Goal: Task Accomplishment & Management: Manage account settings

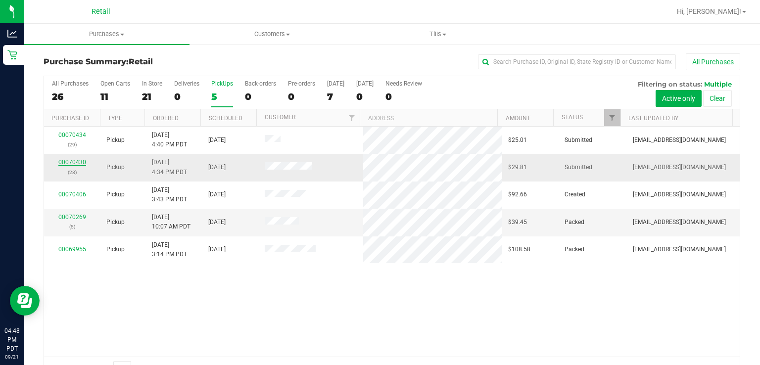
click at [68, 162] on link "00070430" at bounding box center [72, 162] width 28 height 7
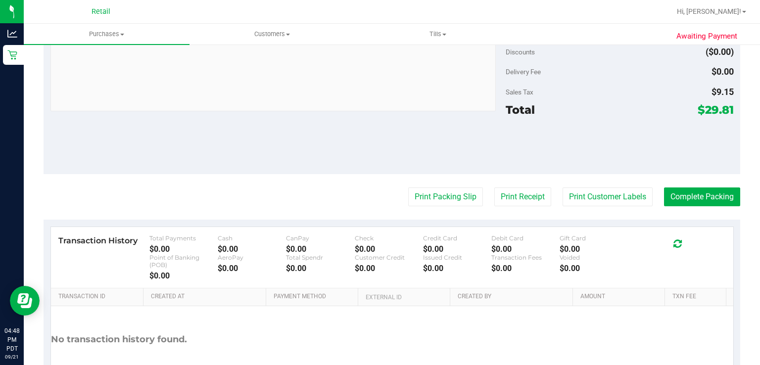
scroll to position [383, 0]
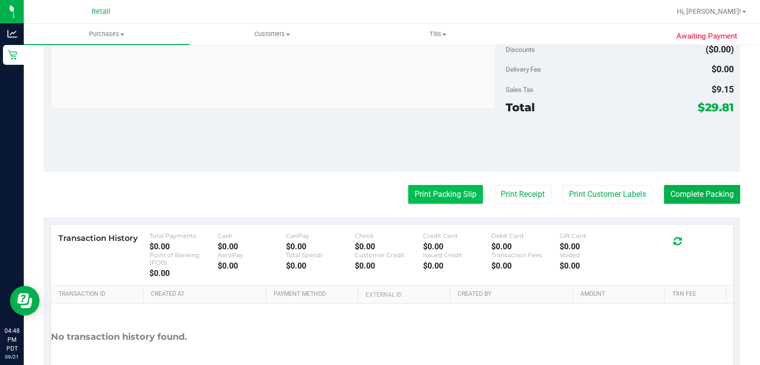
click at [432, 187] on button "Print Packing Slip" at bounding box center [445, 194] width 75 height 19
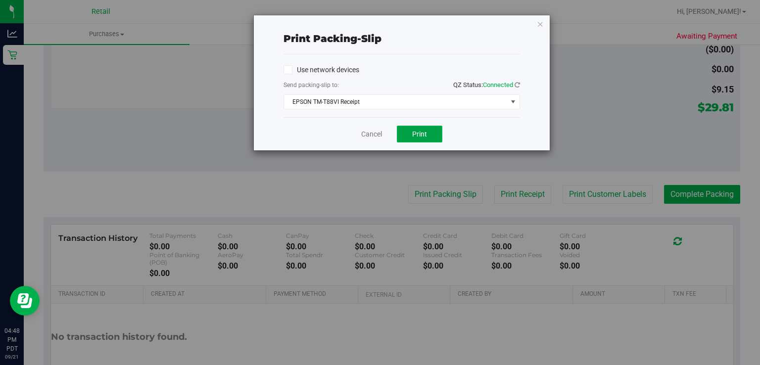
click at [432, 131] on button "Print" at bounding box center [420, 134] width 46 height 17
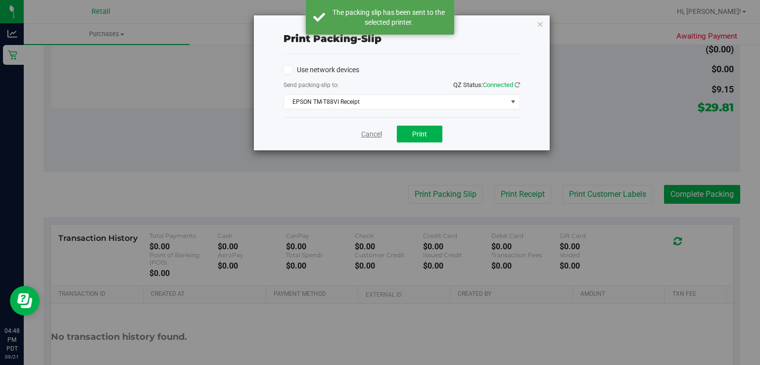
click at [374, 137] on link "Cancel" at bounding box center [371, 134] width 21 height 10
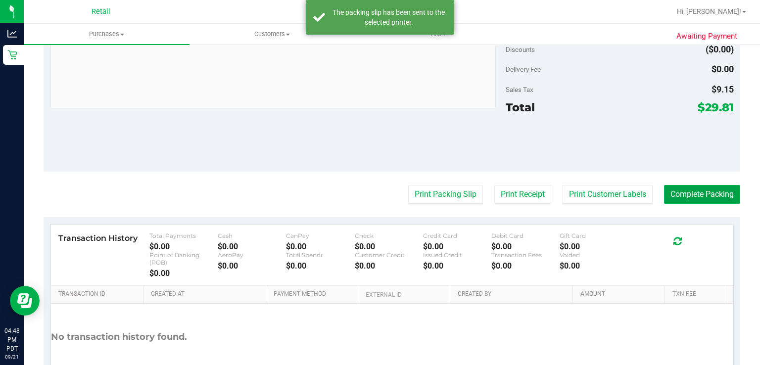
click at [703, 187] on button "Complete Packing" at bounding box center [702, 194] width 76 height 19
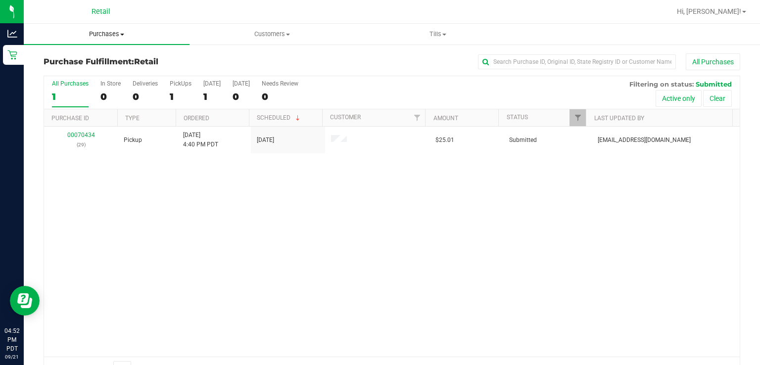
click at [97, 36] on span "Purchases" at bounding box center [107, 34] width 166 height 9
click at [71, 58] on span "Summary of purchases" at bounding box center [74, 59] width 101 height 8
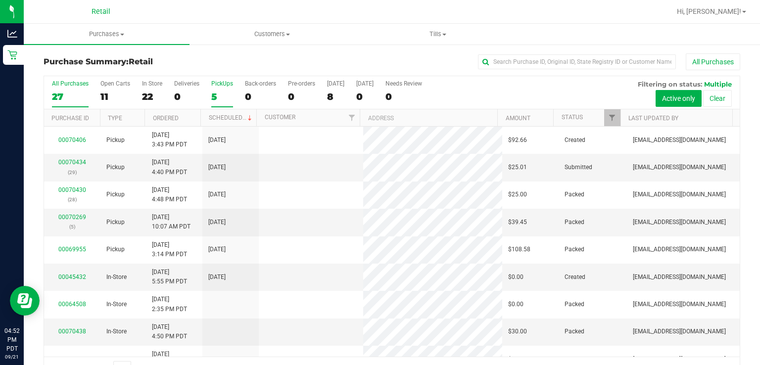
click at [220, 93] on div "5" at bounding box center [222, 96] width 22 height 11
click at [0, 0] on input "PickUps 5" at bounding box center [0, 0] width 0 height 0
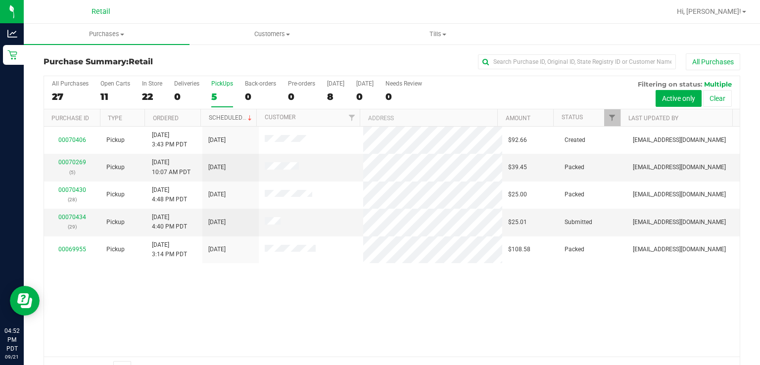
click at [221, 120] on link "Scheduled" at bounding box center [231, 117] width 45 height 7
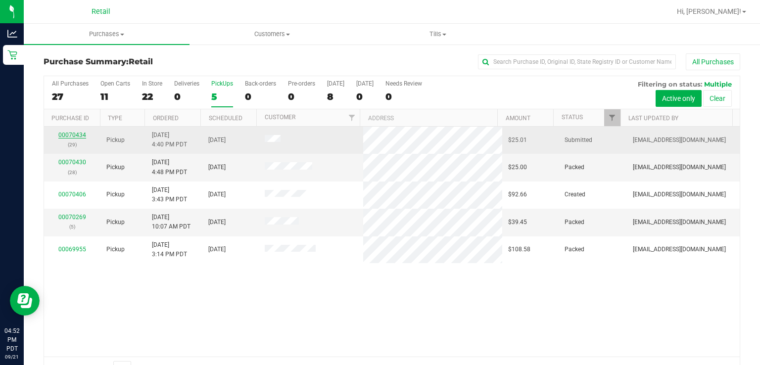
click at [62, 132] on link "00070434" at bounding box center [72, 135] width 28 height 7
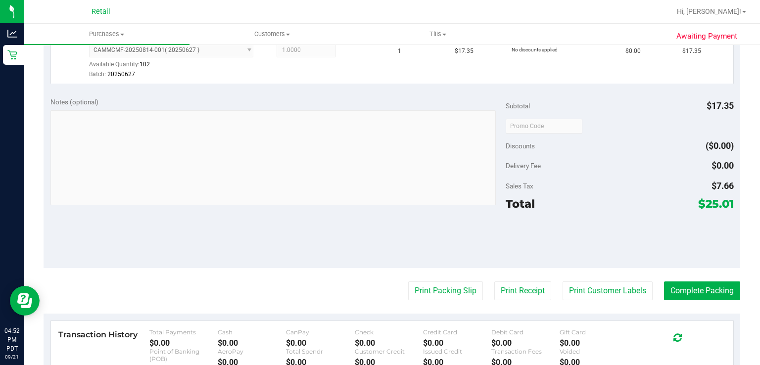
scroll to position [297, 0]
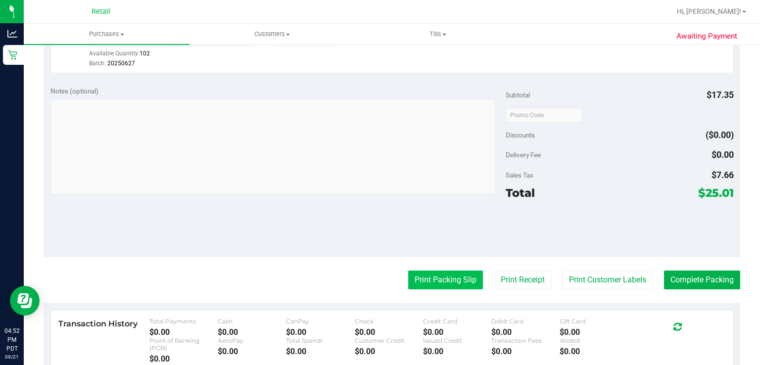
click at [422, 279] on button "Print Packing Slip" at bounding box center [445, 280] width 75 height 19
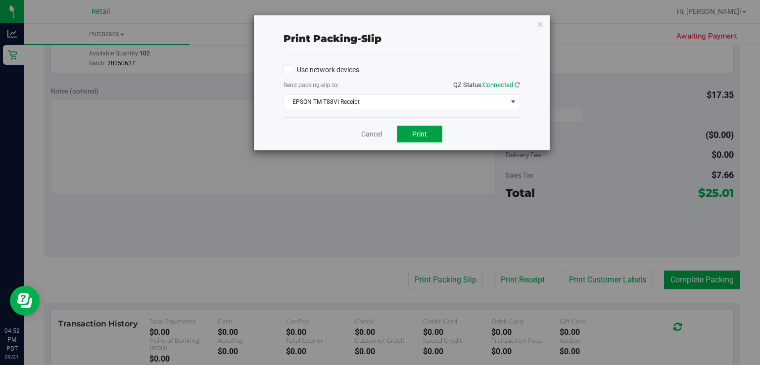
click at [417, 141] on button "Print" at bounding box center [420, 134] width 46 height 17
click at [370, 135] on link "Cancel" at bounding box center [371, 134] width 21 height 10
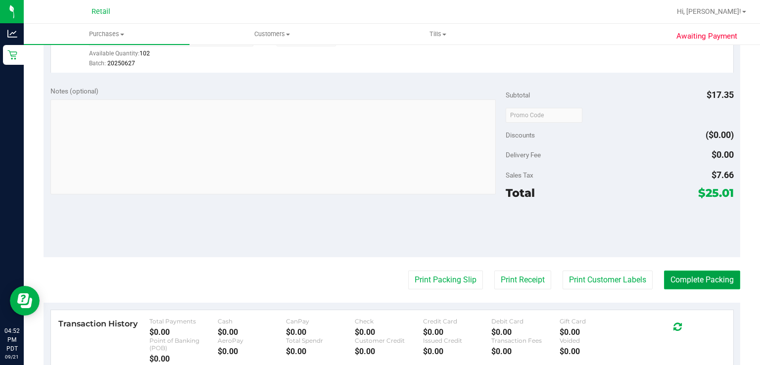
click at [693, 275] on button "Complete Packing" at bounding box center [702, 280] width 76 height 19
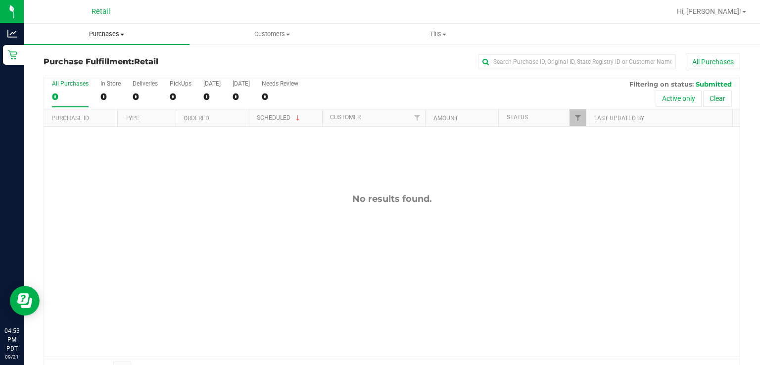
click at [115, 34] on span "Purchases" at bounding box center [107, 34] width 166 height 9
click at [76, 62] on span "Summary of purchases" at bounding box center [74, 59] width 101 height 8
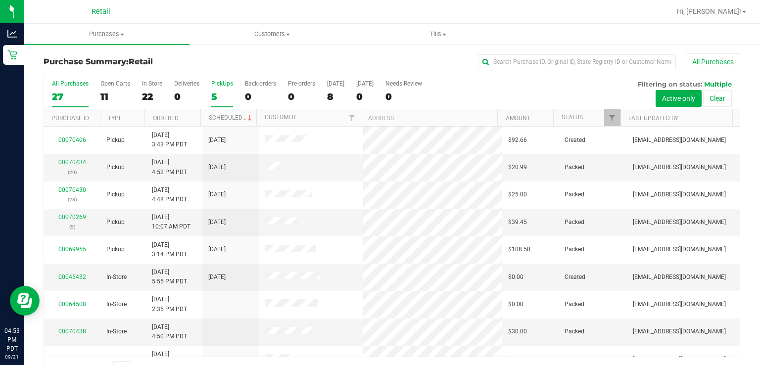
click at [224, 90] on label "PickUps 5" at bounding box center [222, 93] width 22 height 27
click at [0, 0] on input "PickUps 5" at bounding box center [0, 0] width 0 height 0
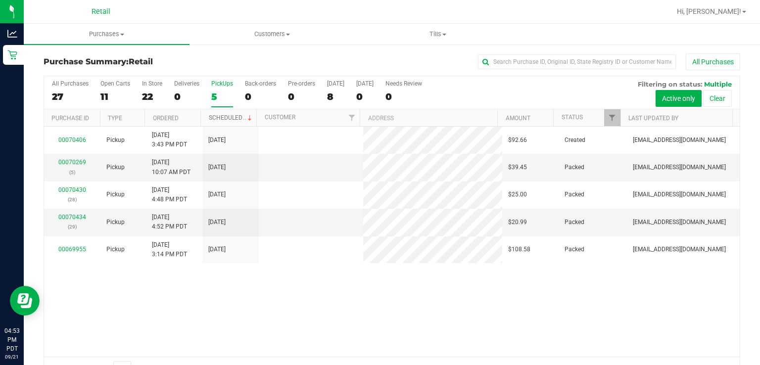
click at [236, 119] on link "Scheduled" at bounding box center [231, 117] width 45 height 7
